Goal: Task Accomplishment & Management: Manage account settings

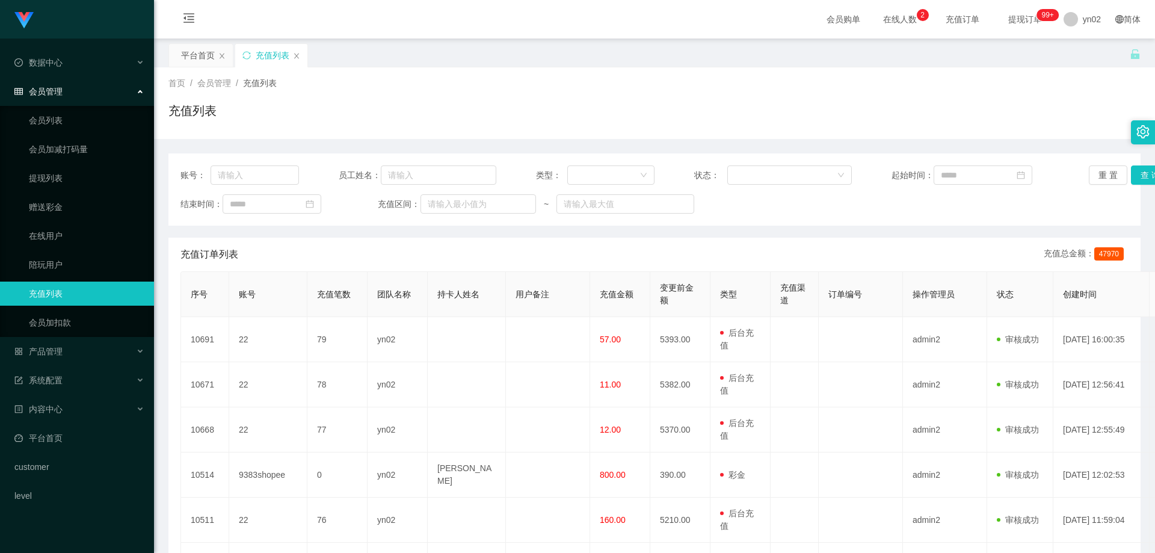
scroll to position [60, 0]
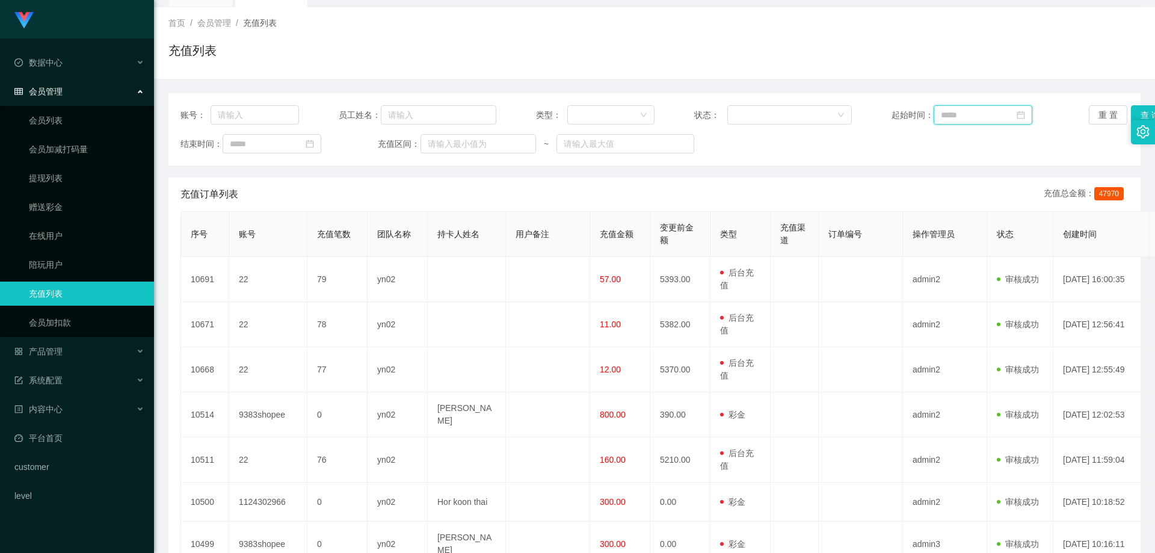
click at [1002, 114] on input at bounding box center [983, 114] width 99 height 19
click at [1082, 235] on div "28" at bounding box center [1079, 234] width 14 height 14
type input "**********"
click at [283, 146] on input at bounding box center [272, 143] width 99 height 19
click at [263, 282] on div "30" at bounding box center [263, 281] width 14 height 14
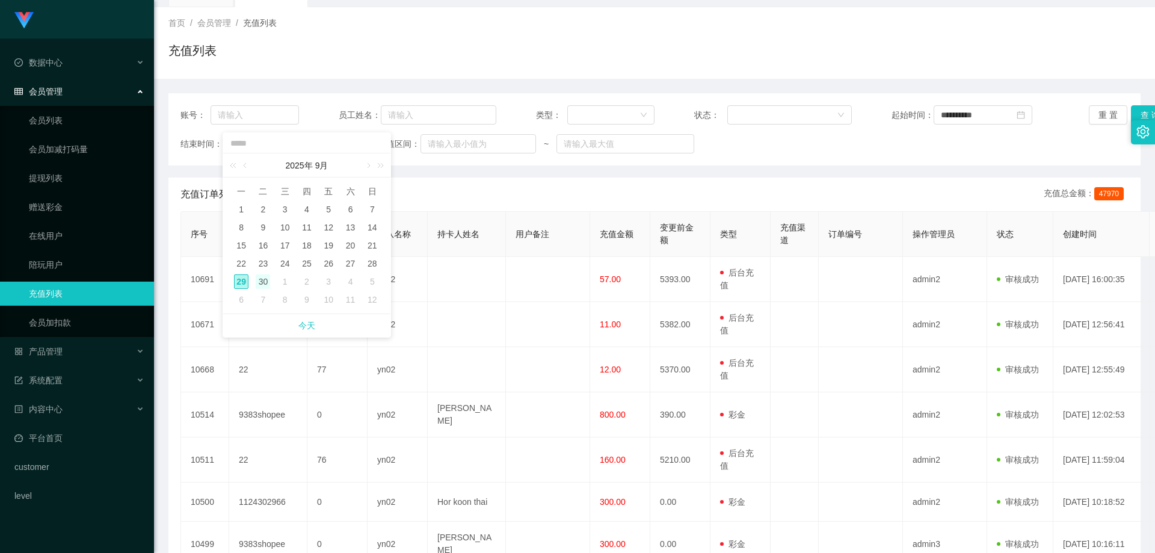
type input "**********"
click at [1135, 110] on button "查 询" at bounding box center [1150, 114] width 39 height 19
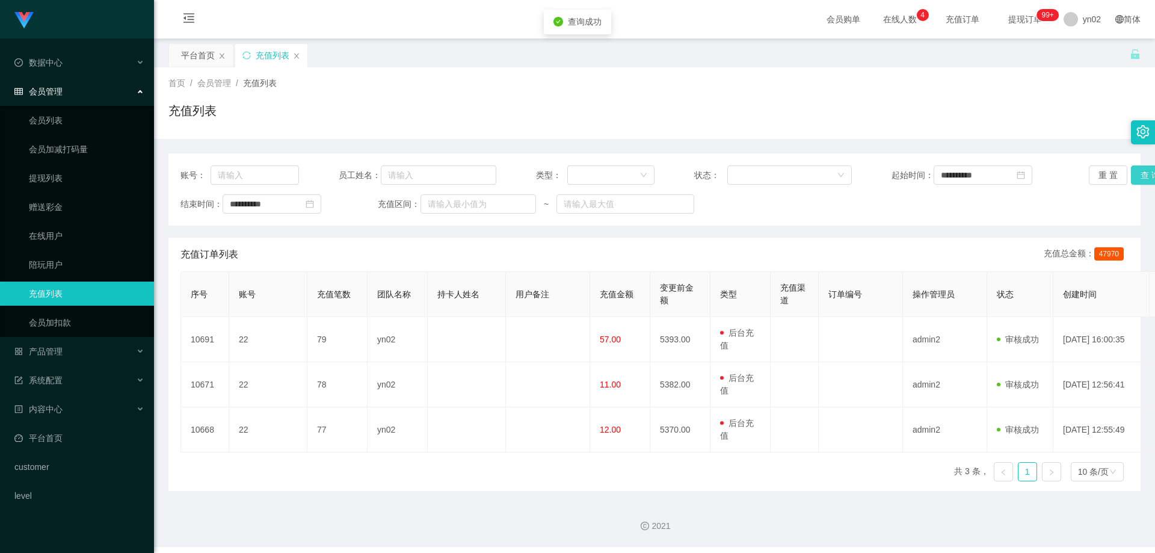
scroll to position [0, 0]
click at [75, 124] on link "会员列表" at bounding box center [87, 120] width 116 height 24
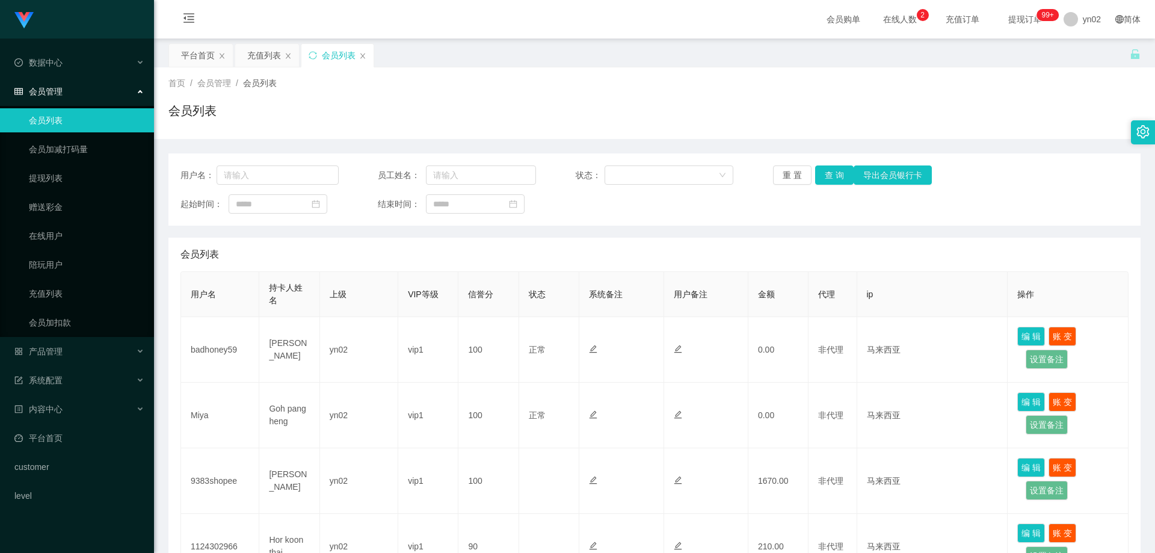
scroll to position [514, 0]
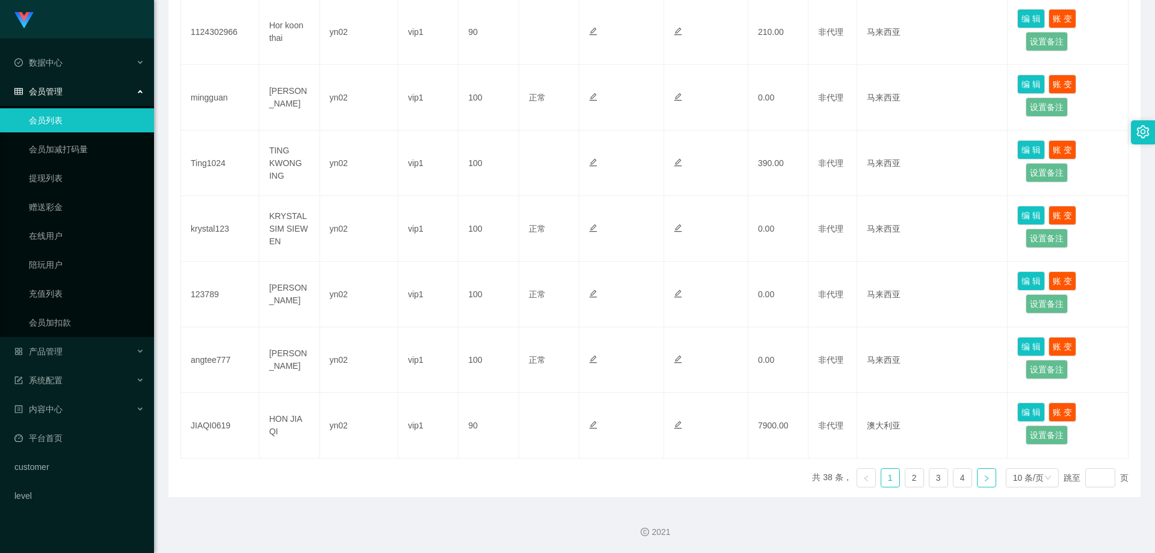
click at [983, 475] on icon "图标: right" at bounding box center [986, 478] width 7 height 7
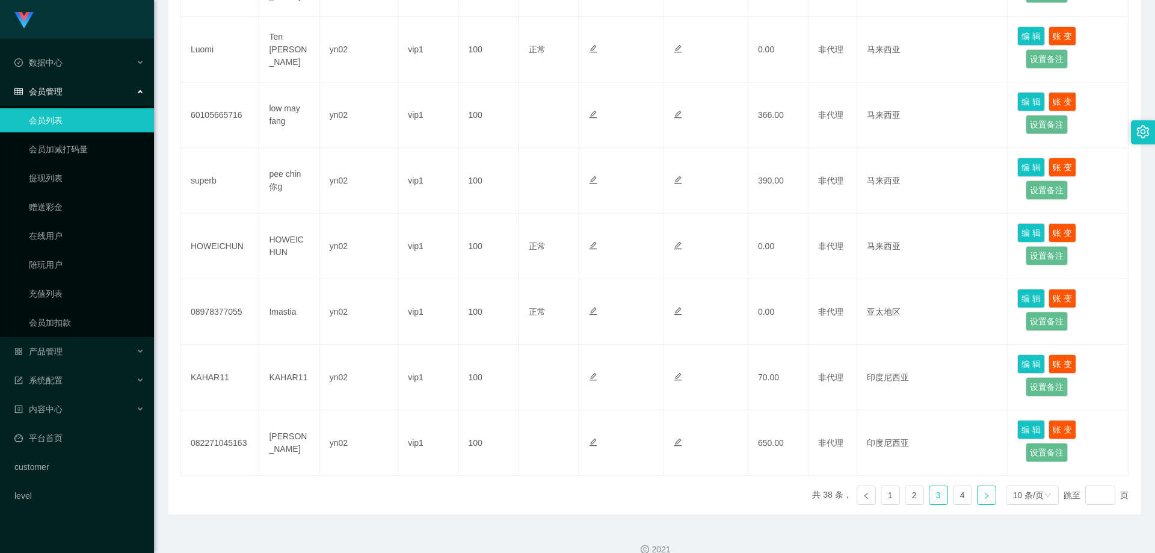
click at [983, 492] on icon "图标: right" at bounding box center [986, 495] width 7 height 7
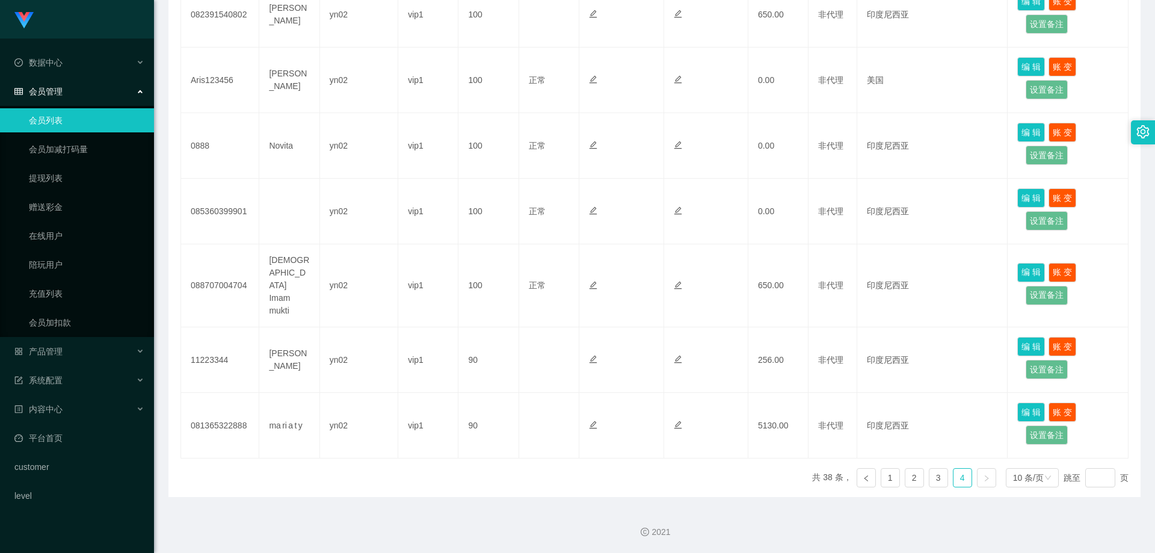
scroll to position [383, 0]
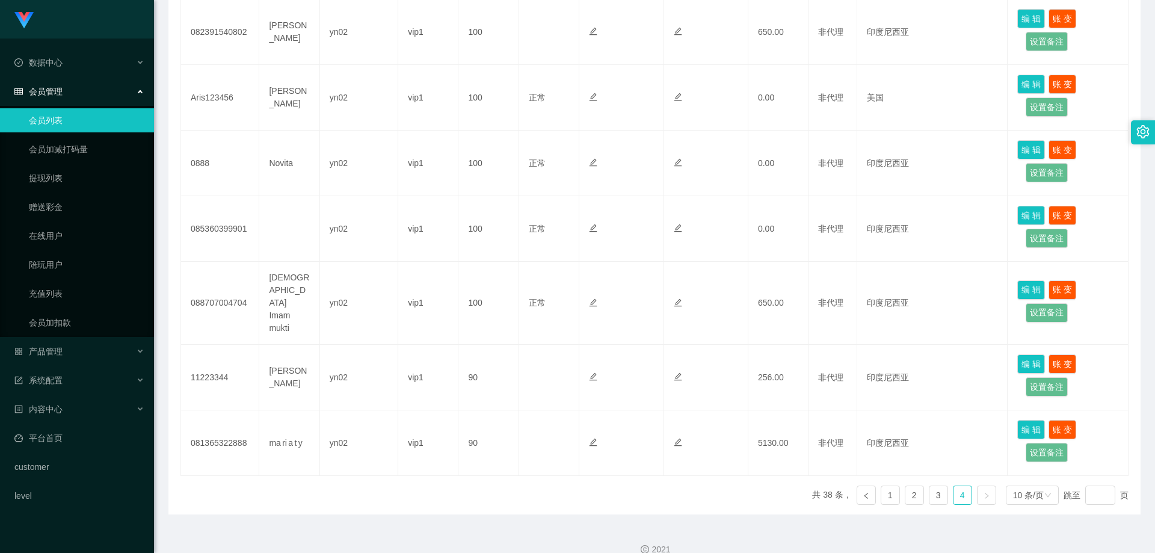
click at [983, 492] on icon "图标: right" at bounding box center [986, 495] width 7 height 7
click at [978, 486] on link at bounding box center [986, 495] width 19 height 19
click at [930, 486] on link "3" at bounding box center [939, 495] width 18 height 18
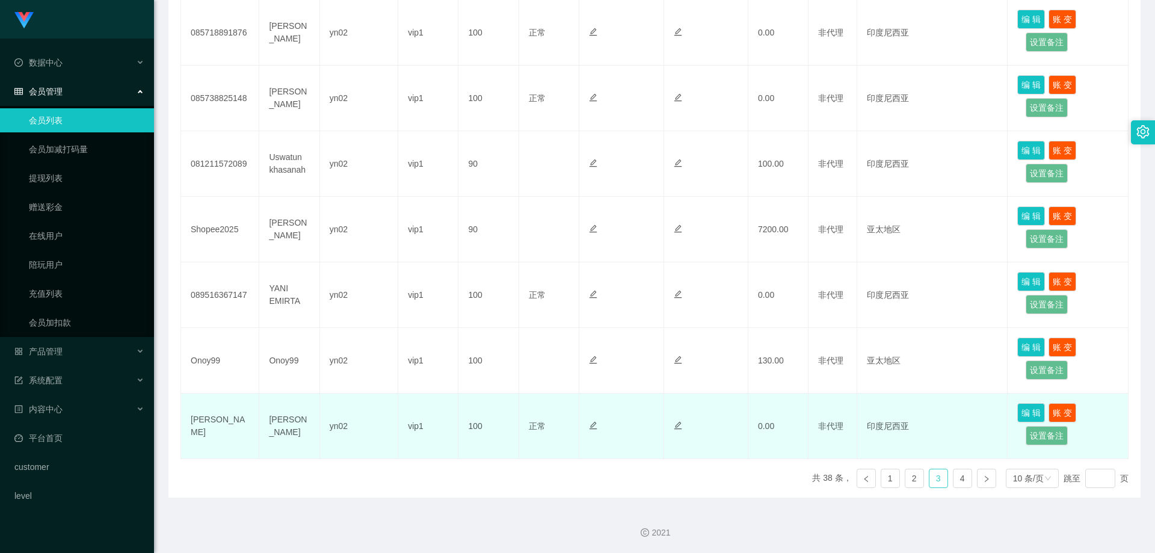
scroll to position [514, 0]
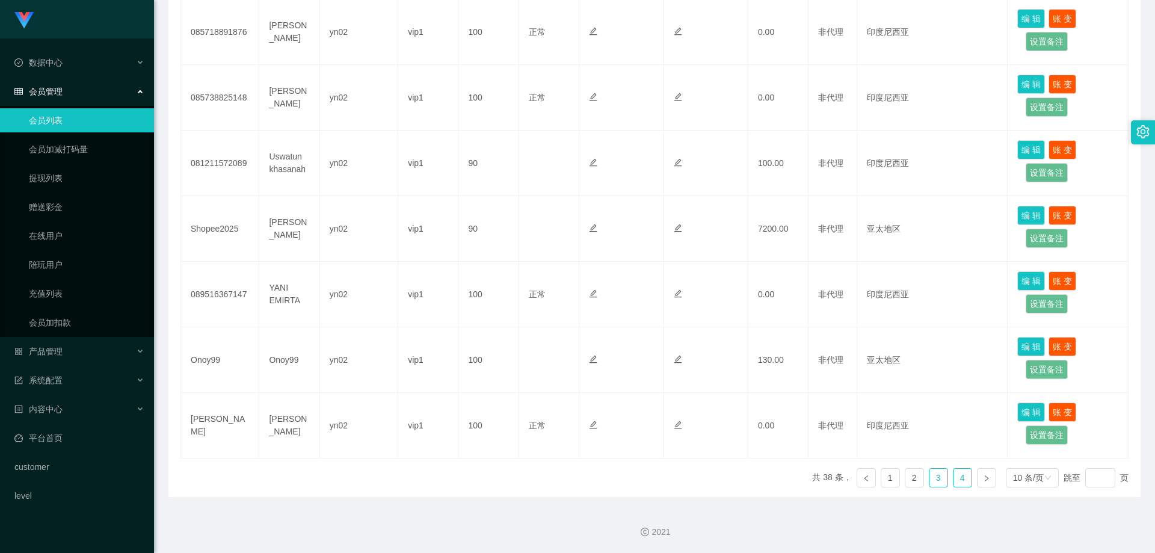
click at [961, 483] on link "4" at bounding box center [963, 478] width 18 height 18
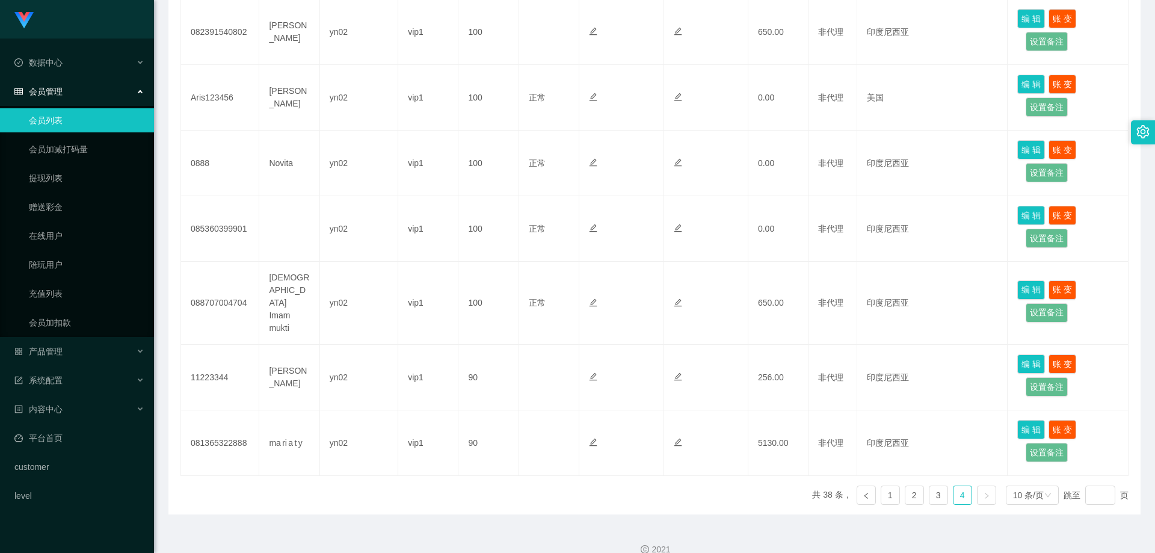
click at [979, 486] on link at bounding box center [986, 495] width 19 height 19
click at [955, 486] on link "4" at bounding box center [963, 495] width 18 height 18
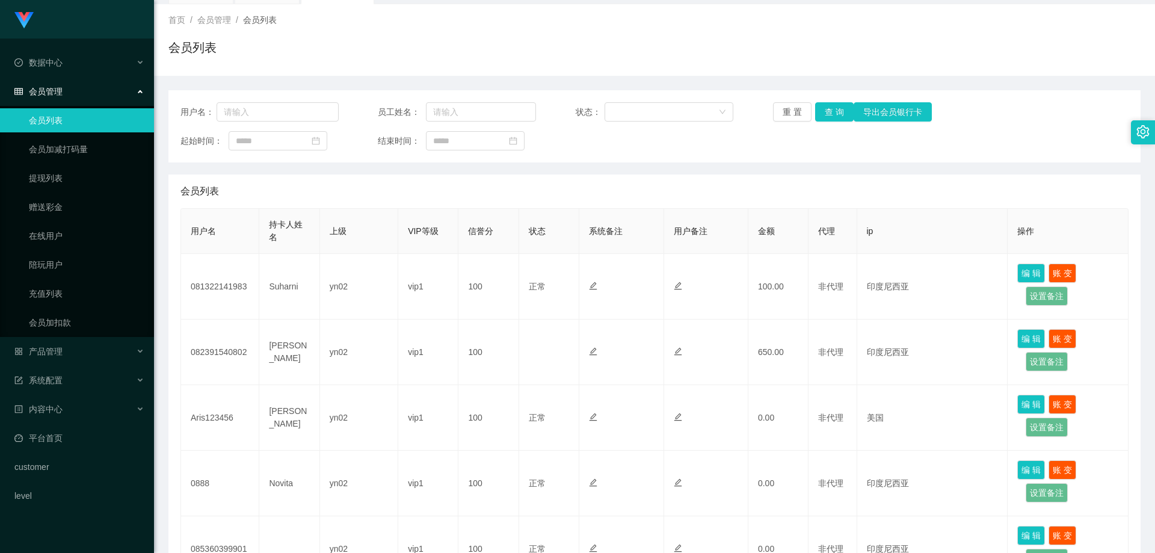
scroll to position [0, 0]
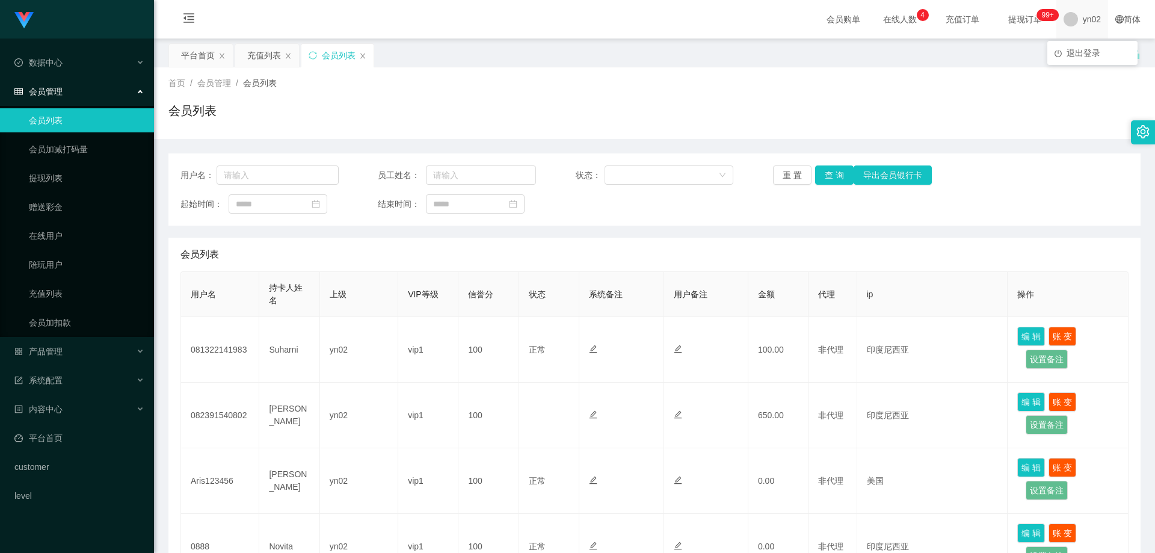
click at [1083, 23] on span "yn02" at bounding box center [1092, 19] width 18 height 39
click at [1084, 56] on span "退出登录" at bounding box center [1084, 53] width 34 height 10
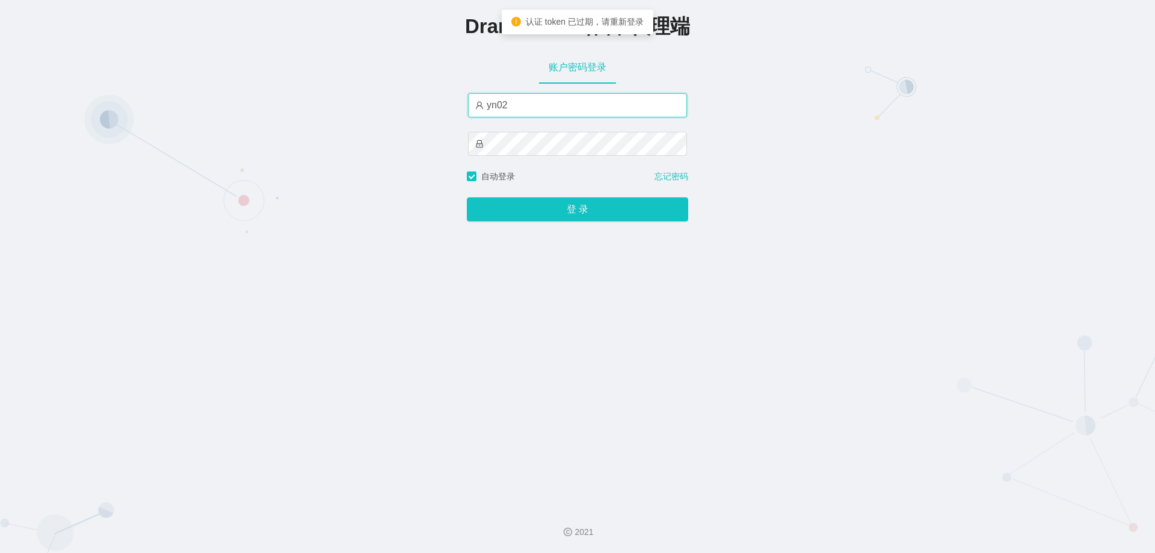
click at [570, 114] on input "yn02" at bounding box center [577, 105] width 219 height 24
type input "xjp802"
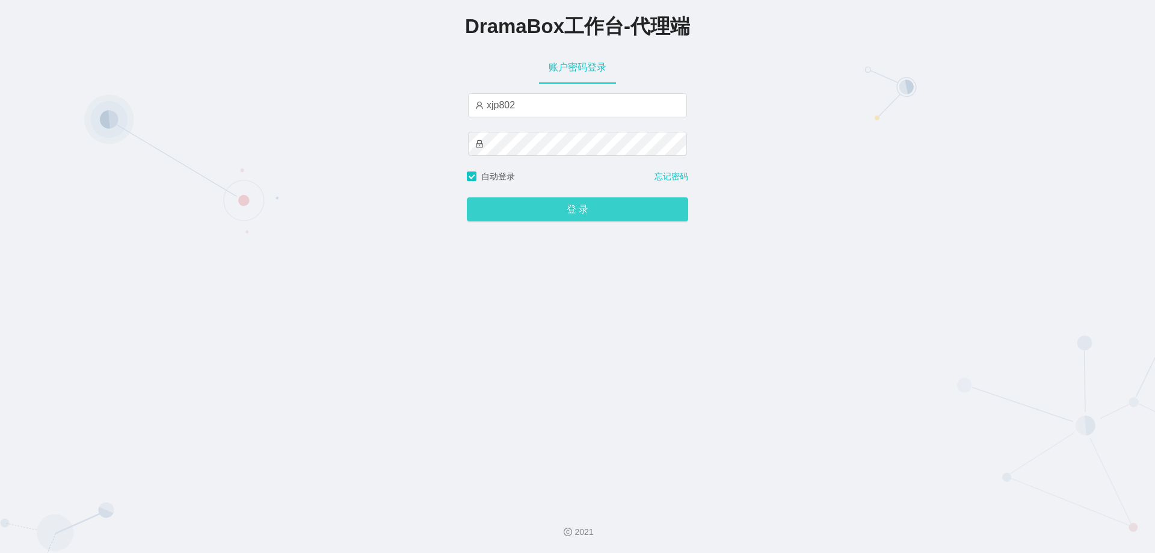
click at [598, 205] on button "登 录" at bounding box center [577, 209] width 221 height 24
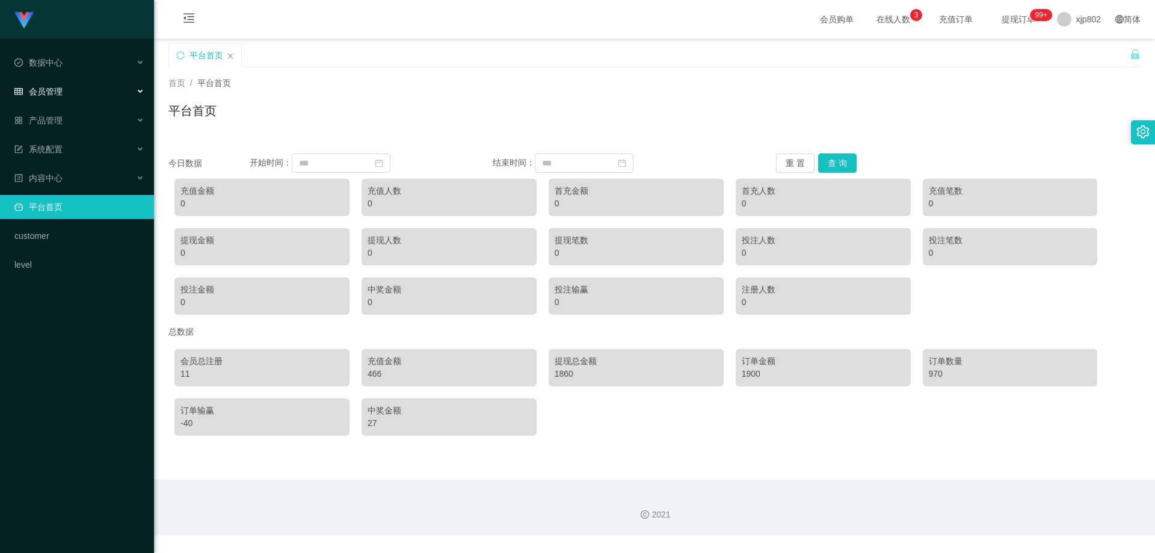
click at [69, 96] on div "会员管理" at bounding box center [77, 91] width 154 height 24
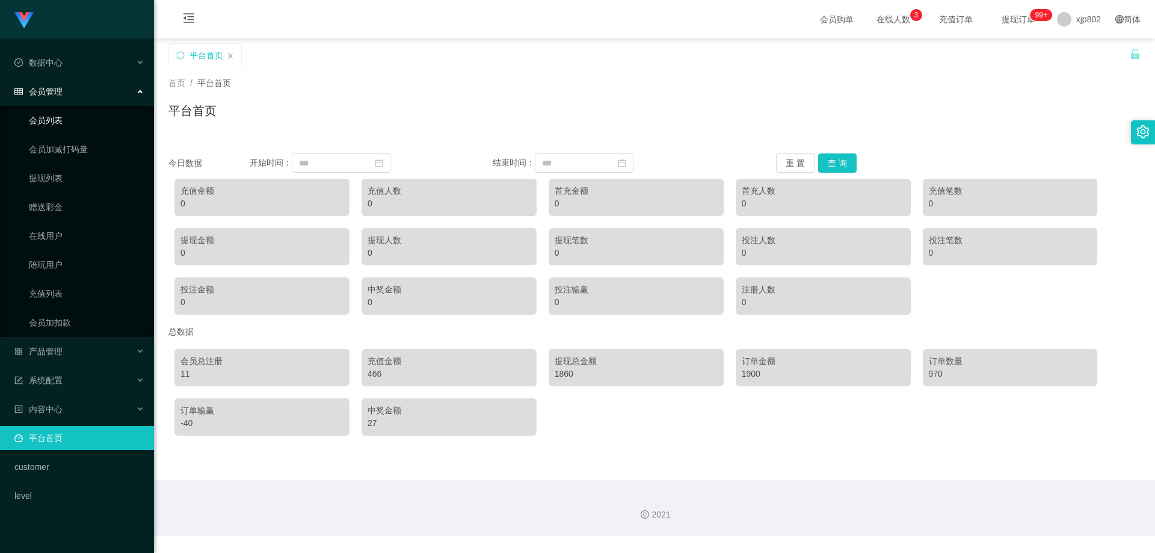
click at [58, 131] on link "会员列表" at bounding box center [87, 120] width 116 height 24
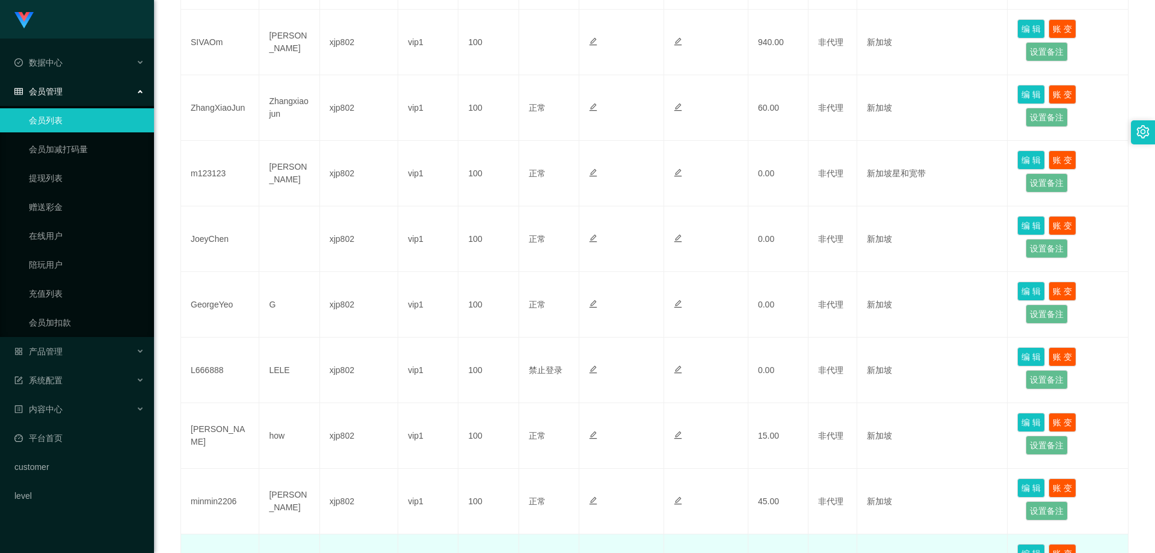
scroll to position [514, 0]
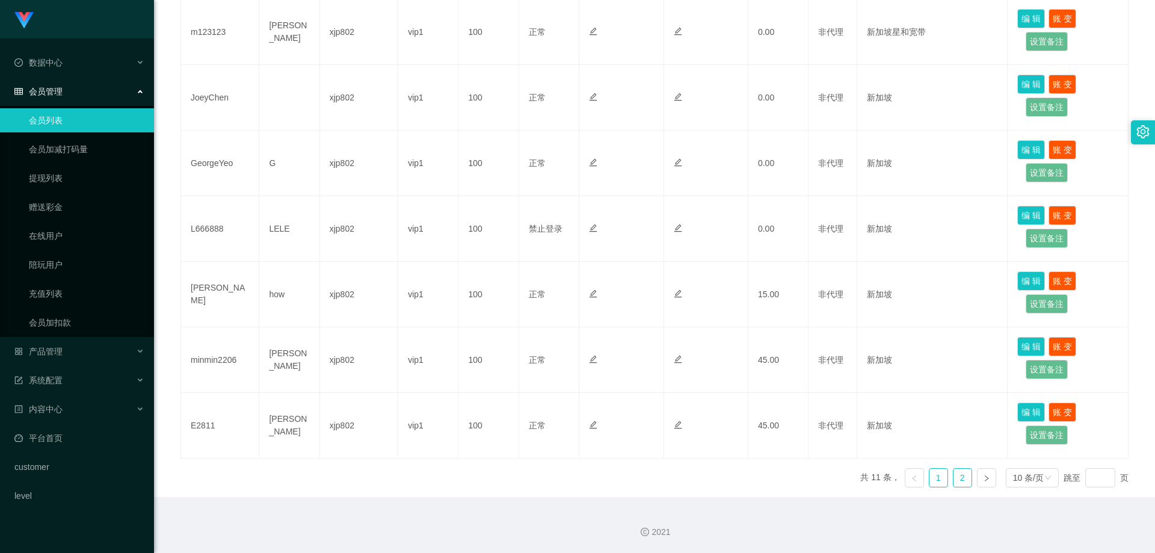
click at [955, 480] on link "2" at bounding box center [963, 478] width 18 height 18
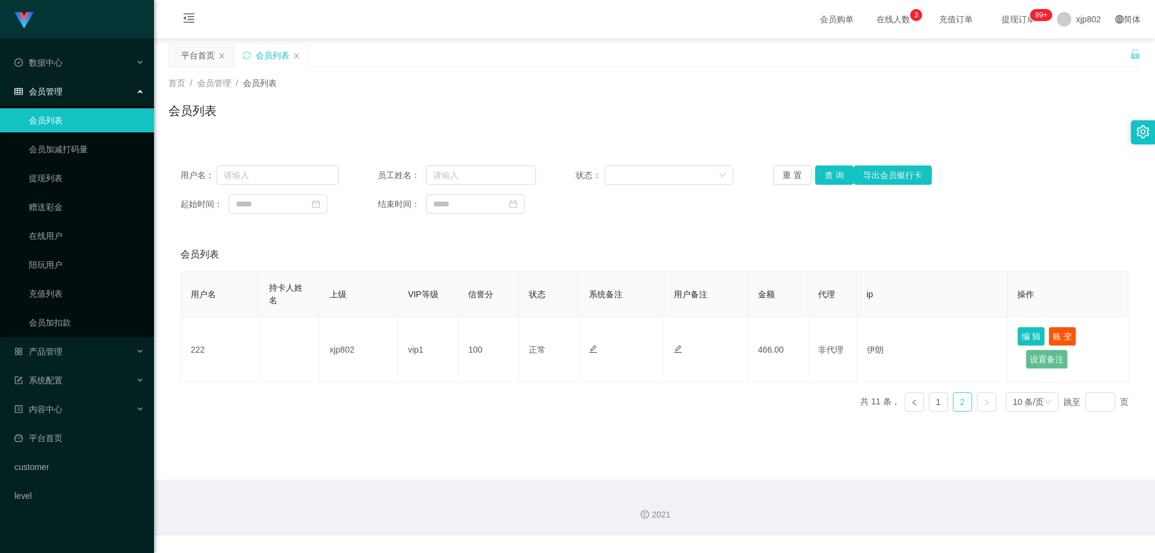
scroll to position [0, 0]
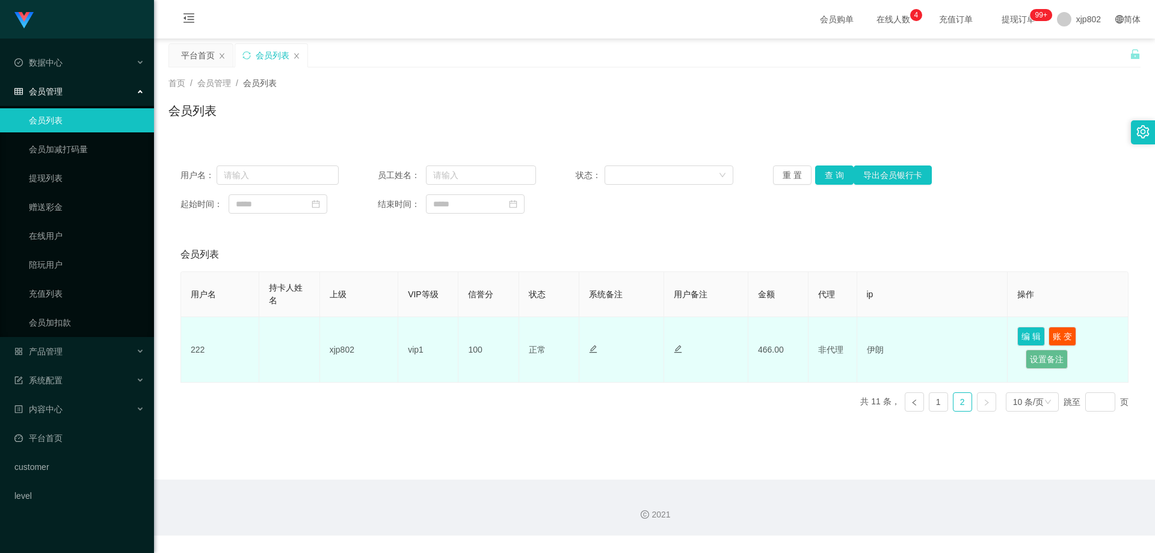
drag, startPoint x: 216, startPoint y: 351, endPoint x: 257, endPoint y: 357, distance: 41.4
click at [243, 352] on td "222" at bounding box center [220, 350] width 78 height 66
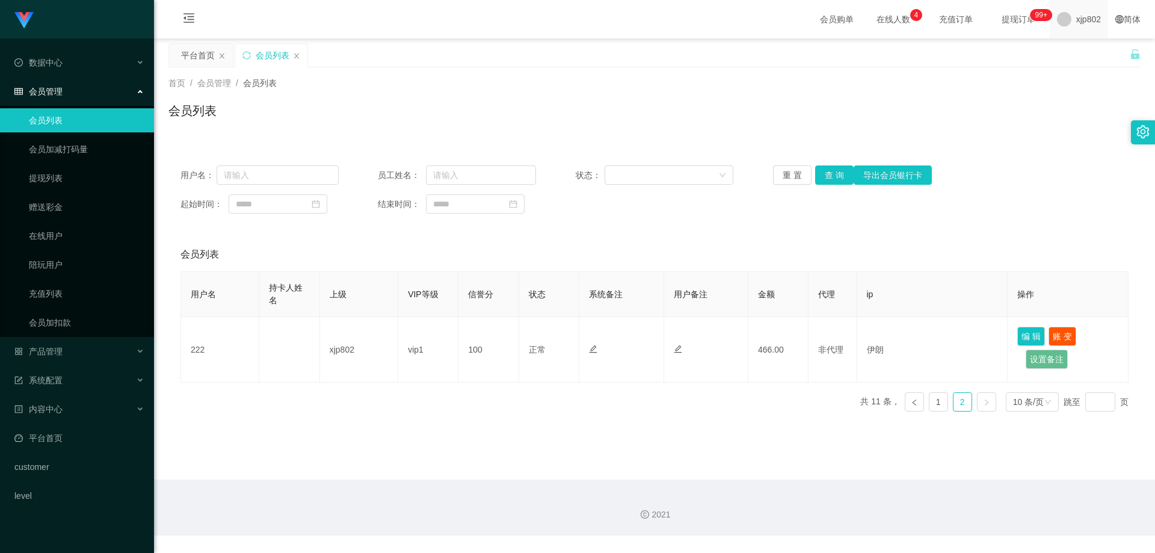
click at [1059, 27] on div "xjp802" at bounding box center [1079, 19] width 58 height 39
click at [1085, 55] on span "退出登录" at bounding box center [1076, 53] width 34 height 10
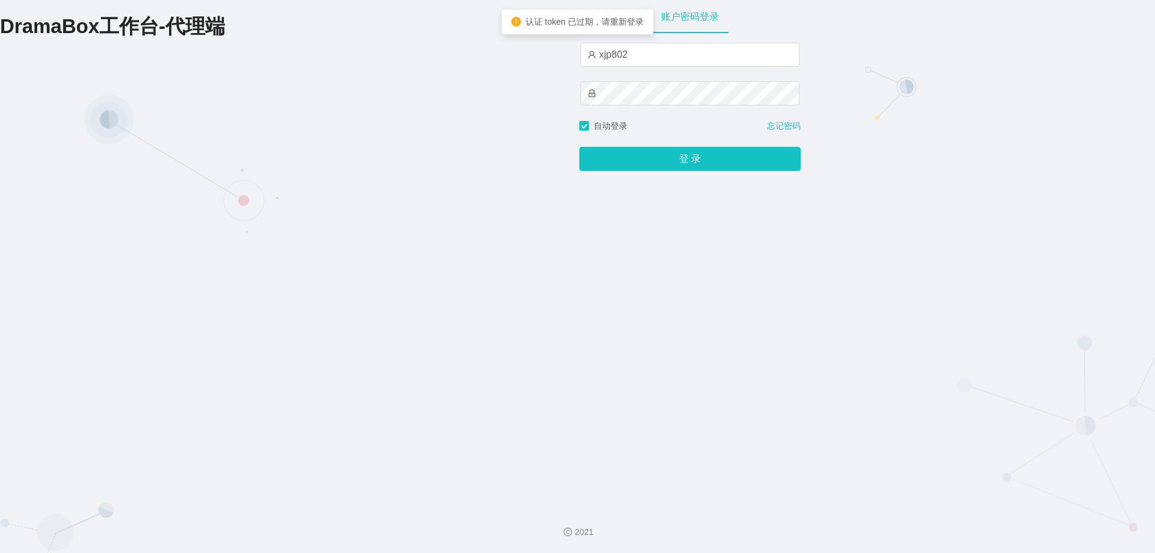
click at [657, 67] on div "xjp802" at bounding box center [690, 55] width 219 height 24
click at [652, 62] on input "xjp802" at bounding box center [690, 55] width 219 height 24
type input "by2"
click at [685, 165] on button "登 录" at bounding box center [689, 159] width 221 height 24
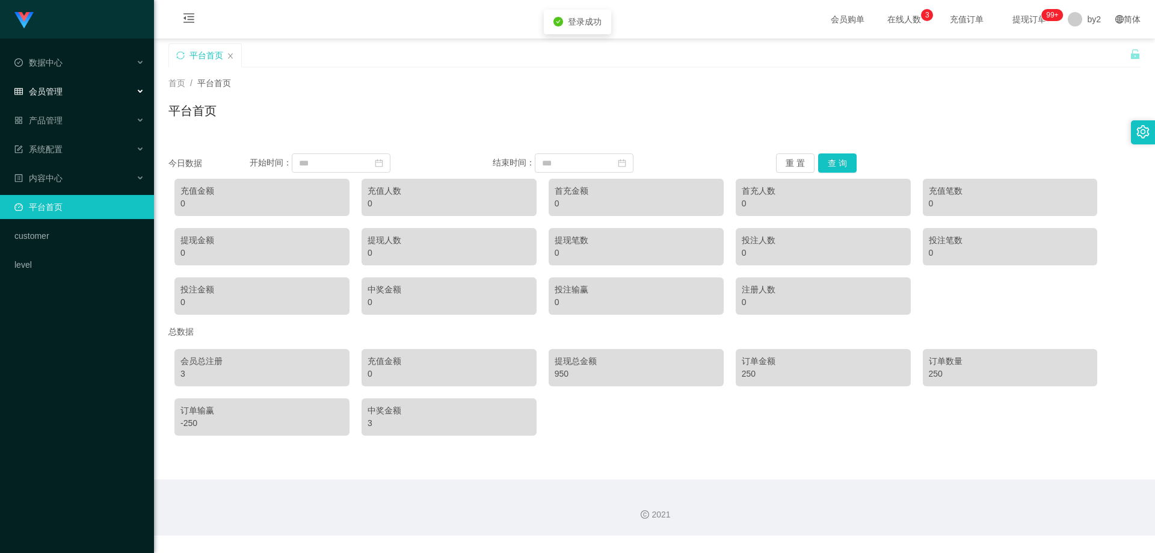
click at [64, 91] on div "会员管理" at bounding box center [77, 91] width 154 height 24
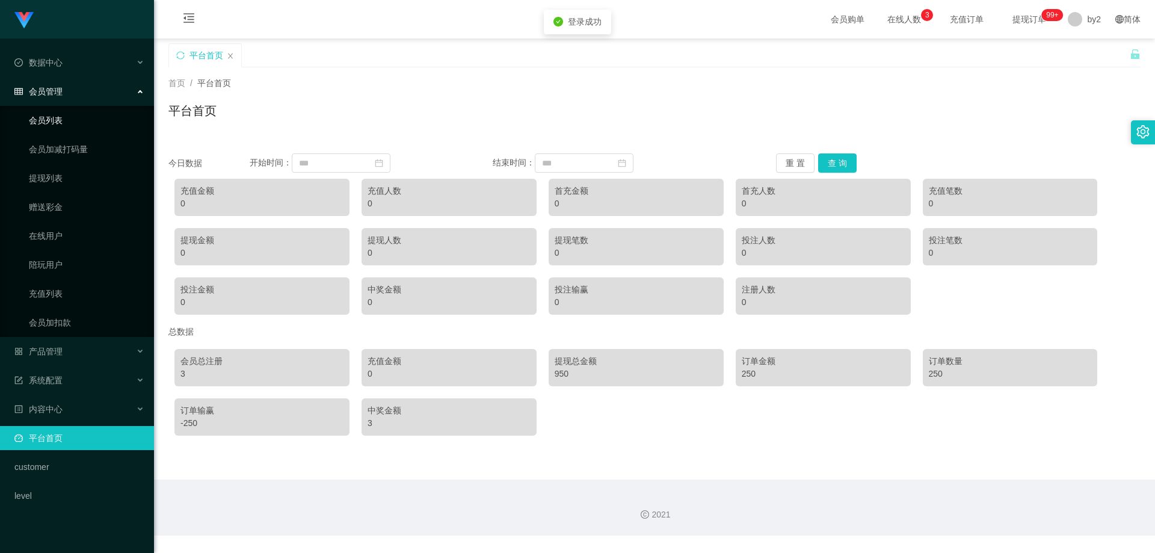
click at [72, 125] on link "会员列表" at bounding box center [87, 120] width 116 height 24
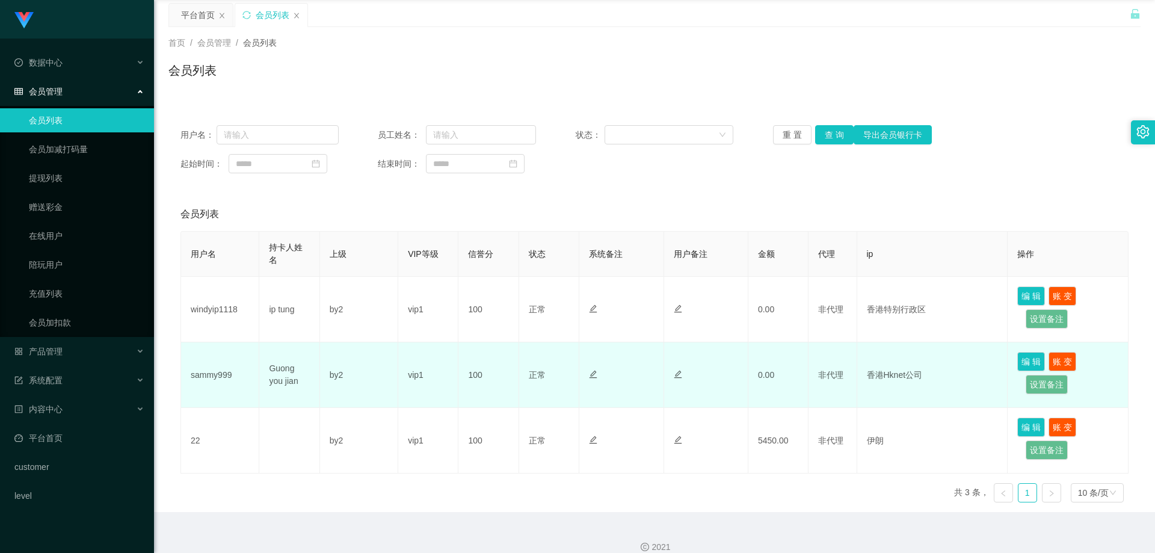
scroll to position [55, 0]
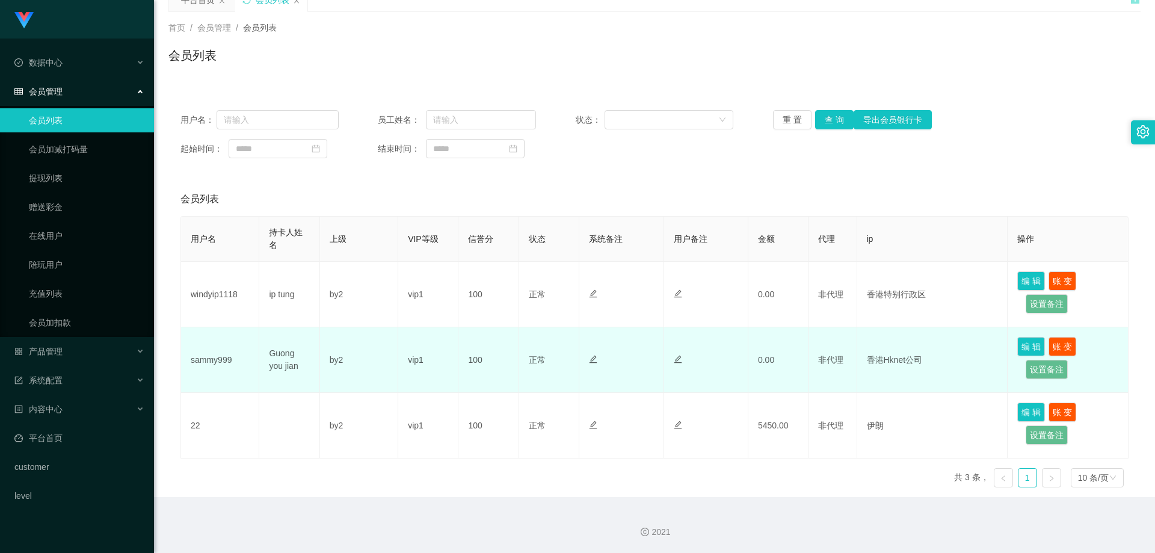
drag, startPoint x: 780, startPoint y: 362, endPoint x: 788, endPoint y: 363, distance: 7.2
click at [781, 360] on td "0.00" at bounding box center [778, 360] width 60 height 66
drag, startPoint x: 837, startPoint y: 359, endPoint x: 809, endPoint y: 359, distance: 28.9
click at [809, 359] on td "非代理" at bounding box center [833, 360] width 48 height 66
drag, startPoint x: 858, startPoint y: 362, endPoint x: 865, endPoint y: 361, distance: 6.6
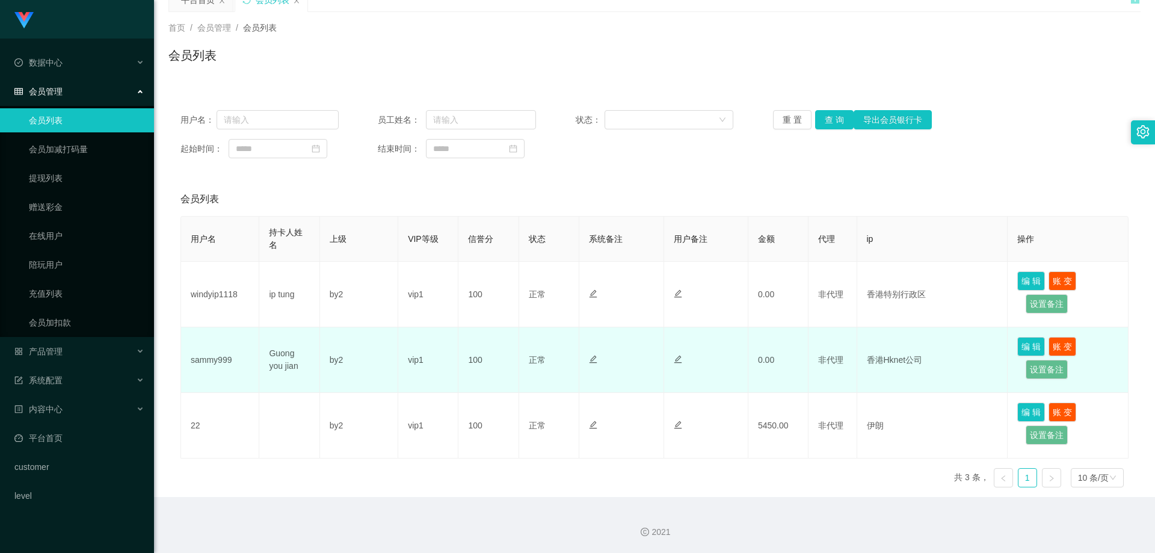
click at [865, 361] on td "香港Hknet公司" at bounding box center [932, 360] width 151 height 66
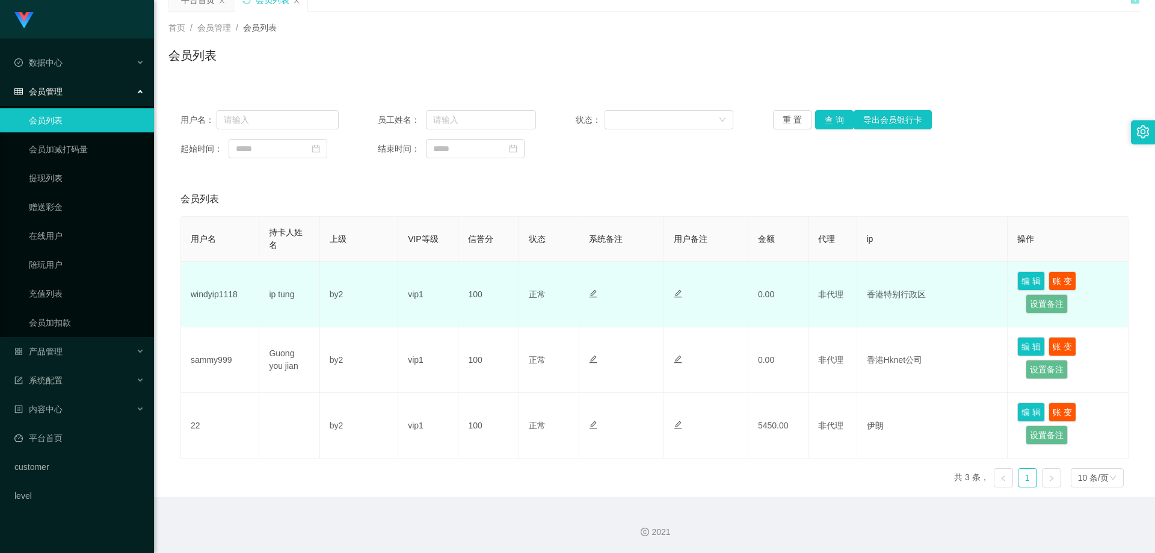
drag, startPoint x: 960, startPoint y: 297, endPoint x: 948, endPoint y: 312, distance: 18.9
click at [943, 308] on td "香港特别行政区" at bounding box center [932, 295] width 151 height 66
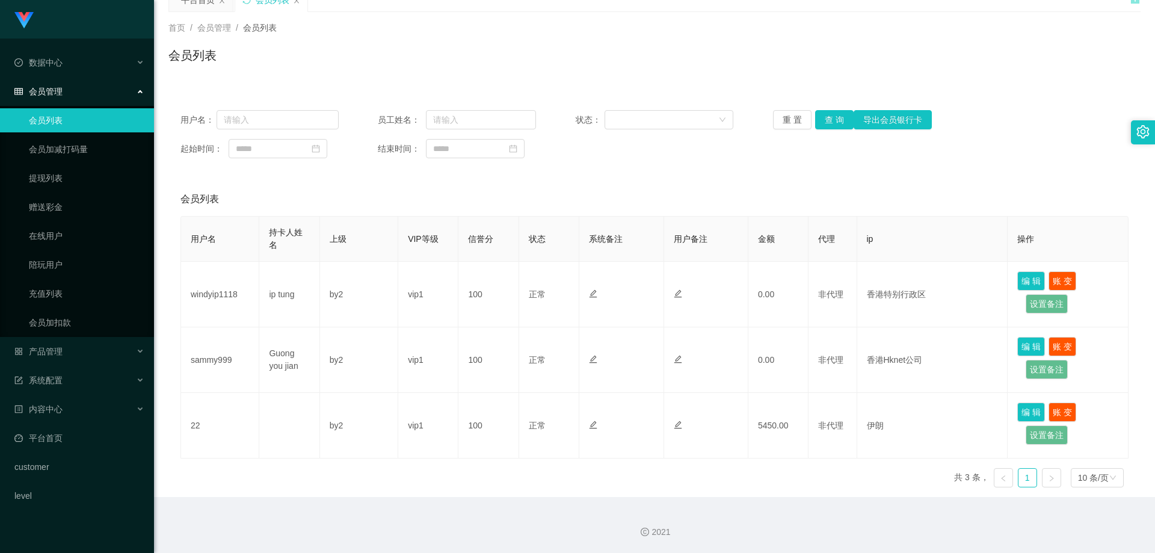
drag, startPoint x: 1038, startPoint y: 239, endPoint x: 1049, endPoint y: 241, distance: 11.1
click at [1044, 240] on th "操作" at bounding box center [1068, 239] width 121 height 45
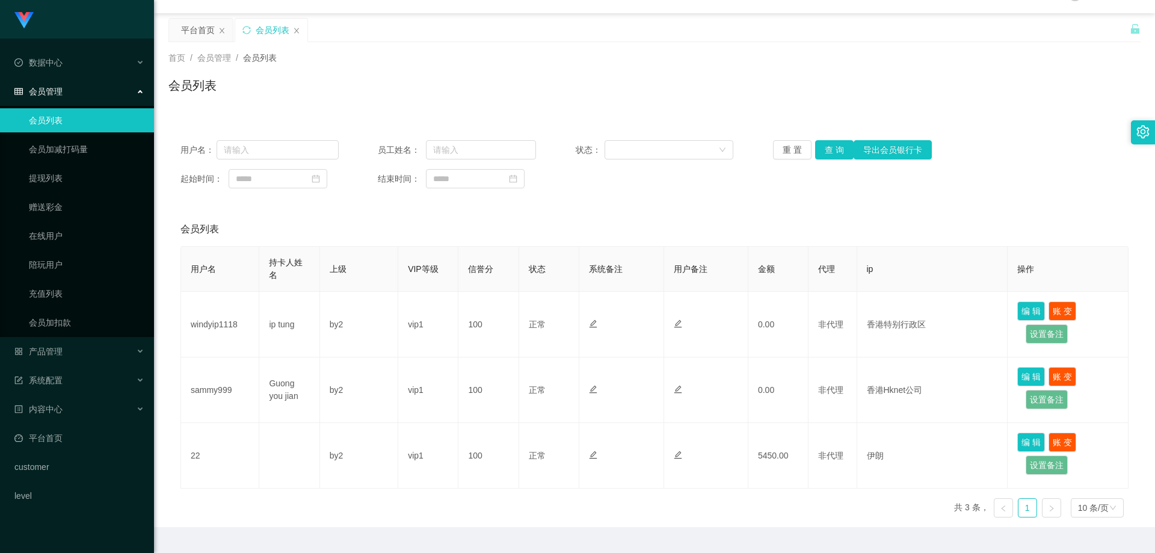
scroll to position [0, 0]
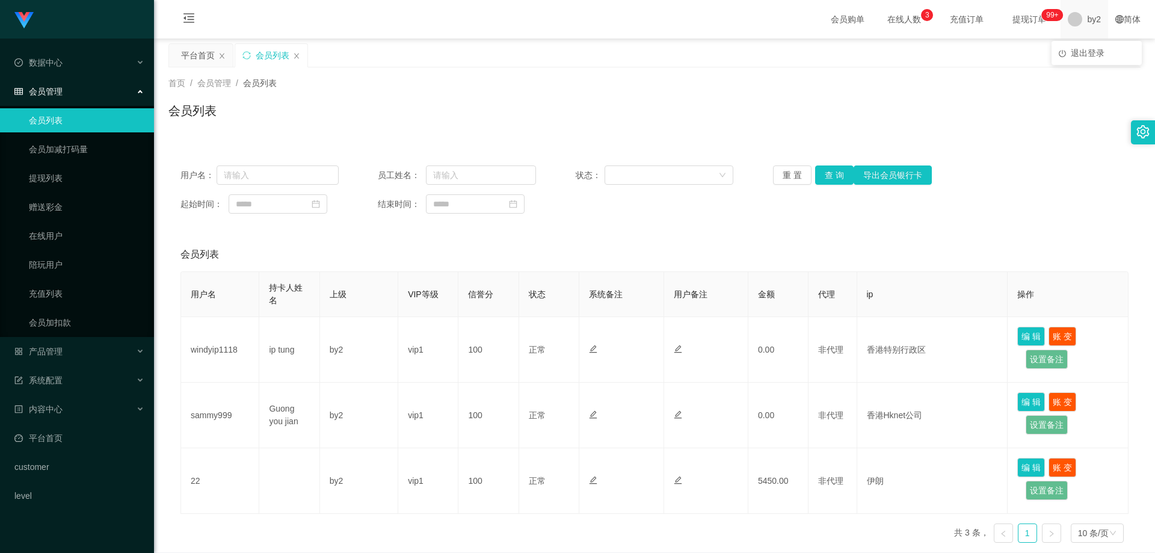
click at [1071, 25] on span at bounding box center [1075, 19] width 14 height 14
click at [1087, 49] on span "退出登录" at bounding box center [1088, 53] width 34 height 10
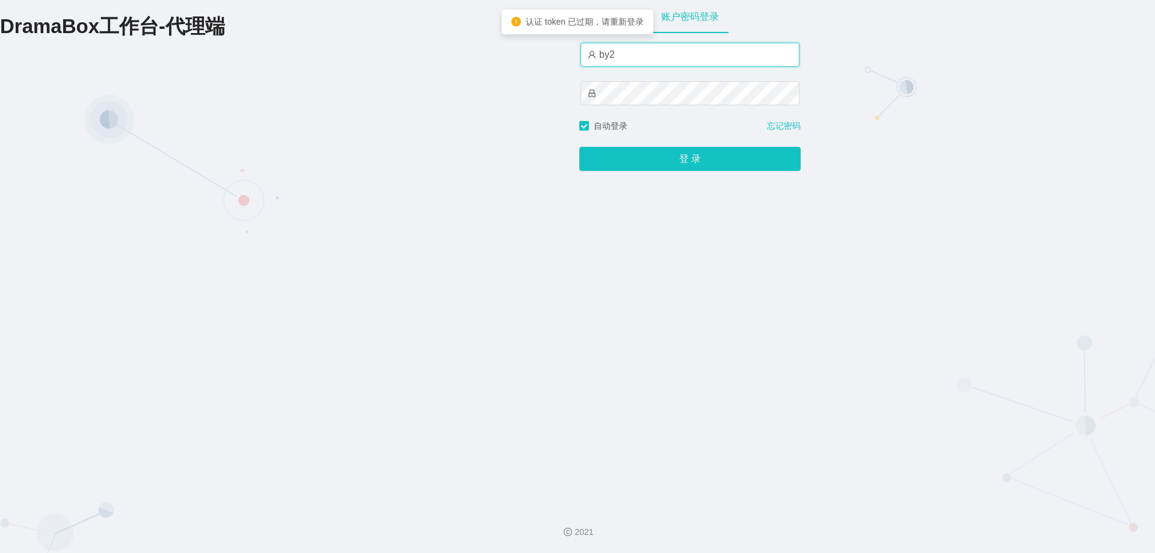
click at [625, 65] on input "by2" at bounding box center [690, 55] width 219 height 24
type input "xjp802"
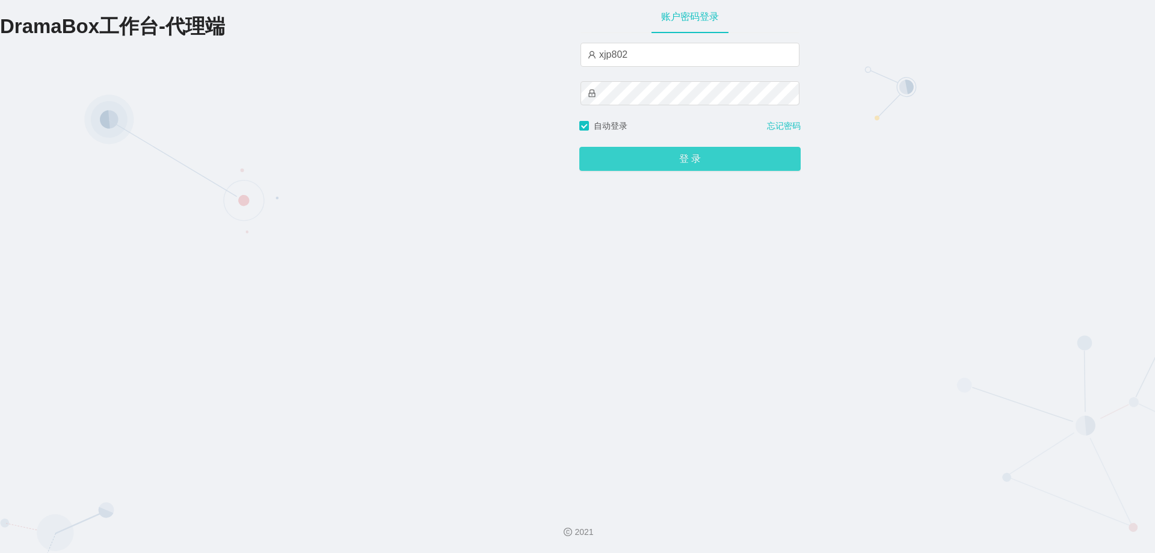
click at [693, 165] on button "登 录" at bounding box center [689, 159] width 221 height 24
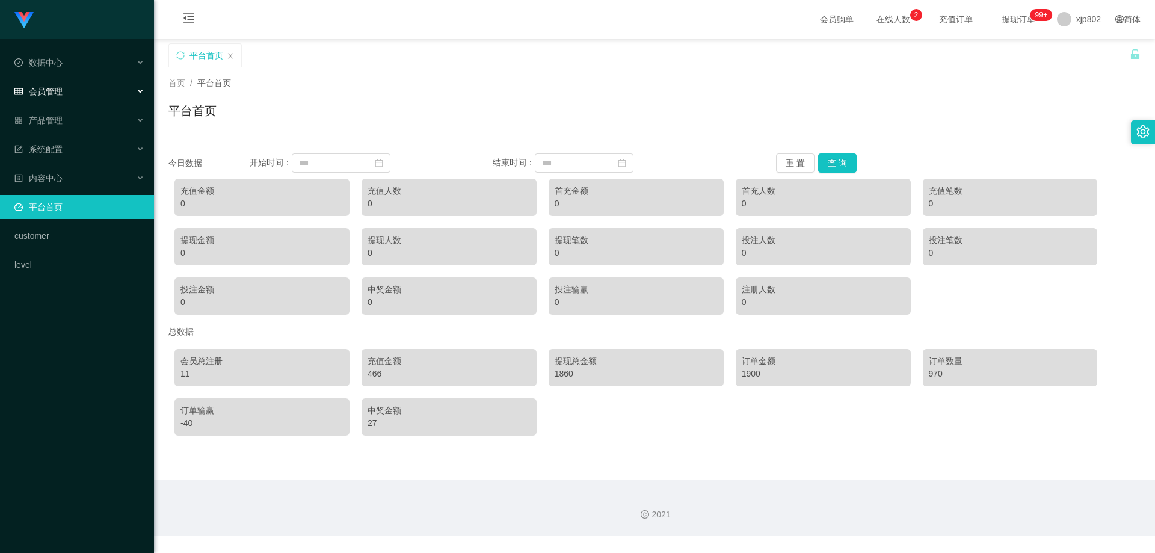
click at [80, 98] on div "会员管理" at bounding box center [77, 91] width 154 height 24
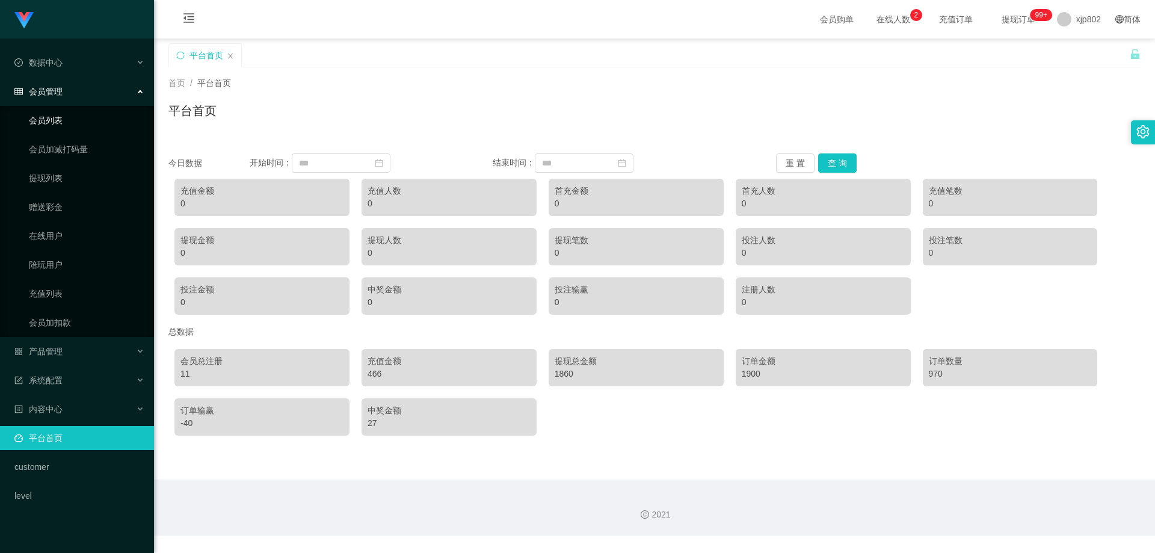
click at [74, 119] on link "会员列表" at bounding box center [87, 120] width 116 height 24
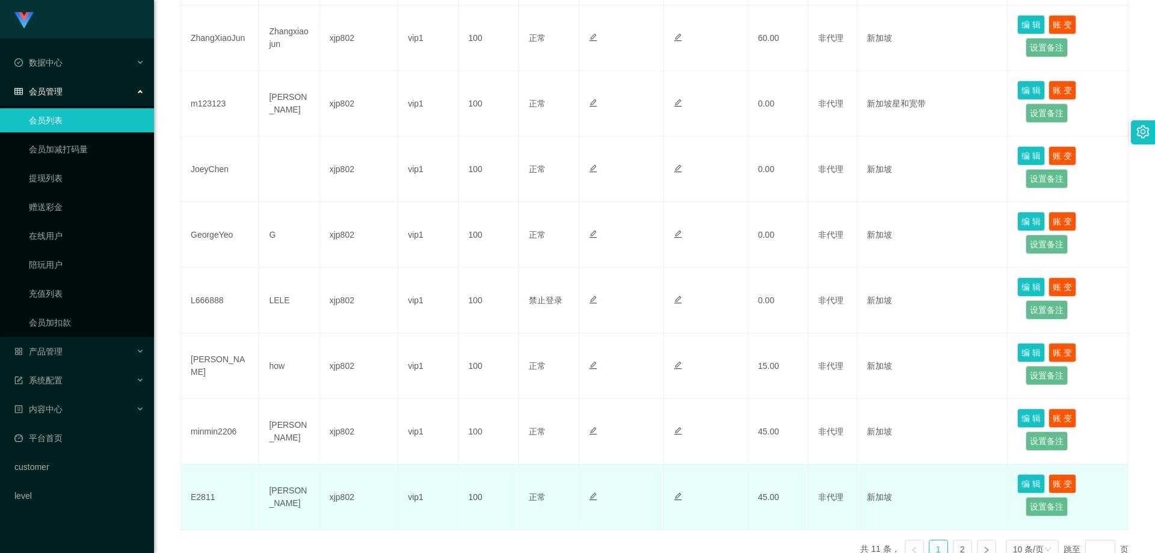
scroll to position [514, 0]
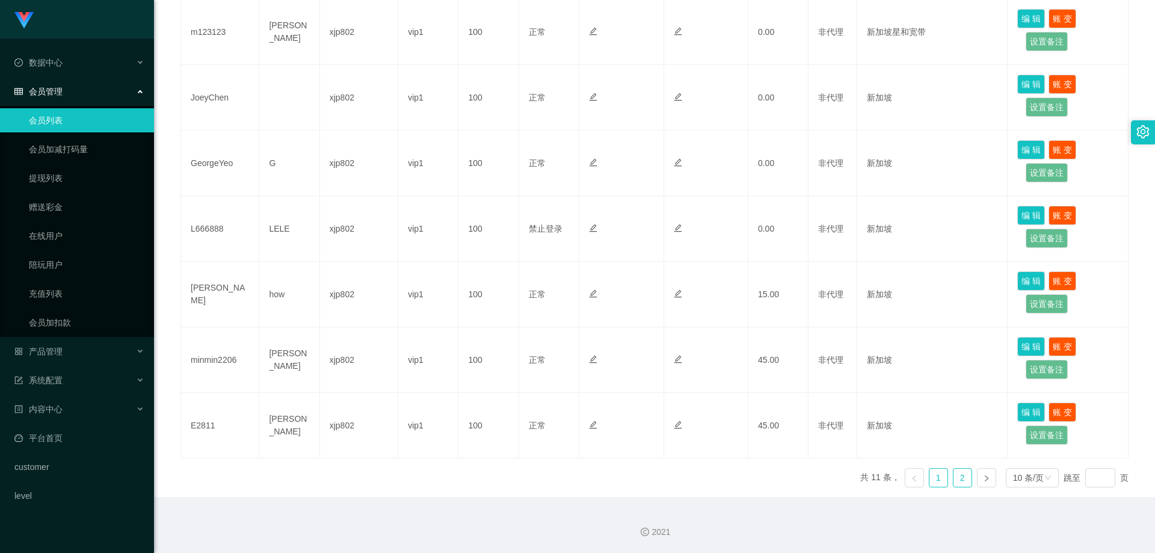
click at [957, 478] on link "2" at bounding box center [963, 478] width 18 height 18
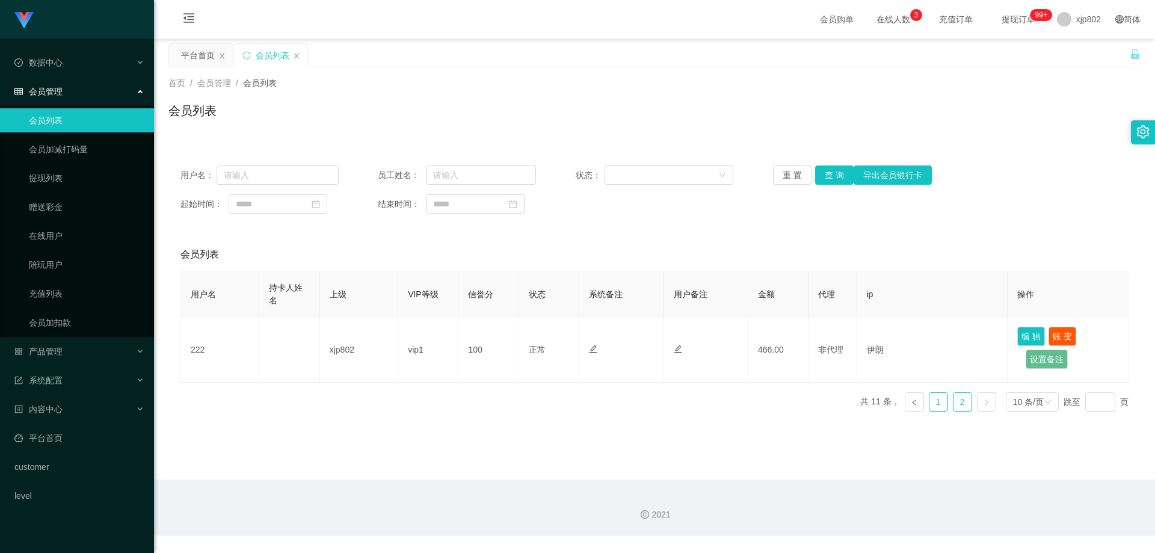
click at [930, 403] on link "1" at bounding box center [939, 402] width 18 height 18
